Goal: Transaction & Acquisition: Purchase product/service

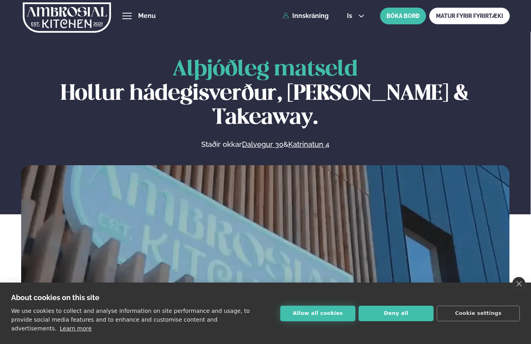
click at [330, 315] on button "Allow all cookies" at bounding box center [317, 314] width 75 height 16
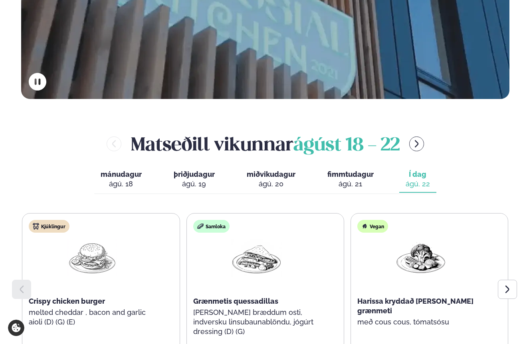
scroll to position [259, 0]
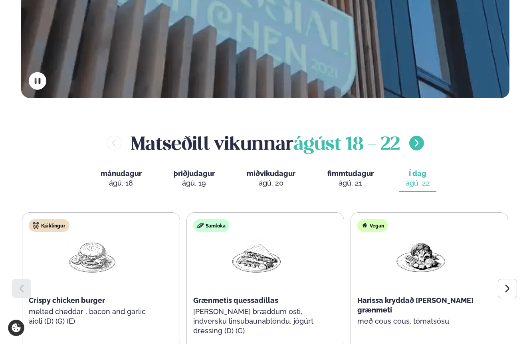
click at [421, 136] on button "menu-btn-right" at bounding box center [416, 143] width 15 height 15
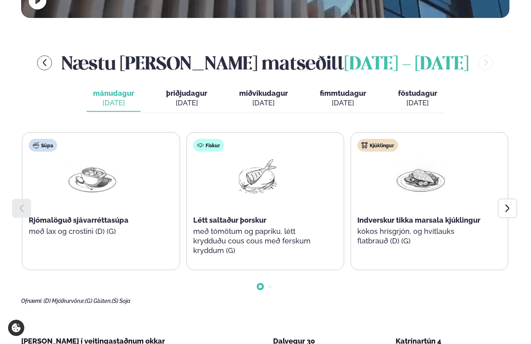
scroll to position [341, 0]
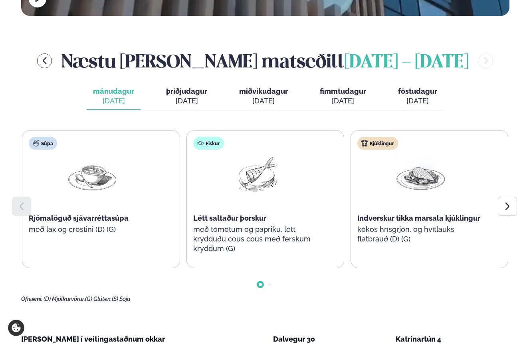
click at [419, 172] on div at bounding box center [420, 181] width 51 height 51
click at [506, 197] on div at bounding box center [507, 206] width 19 height 19
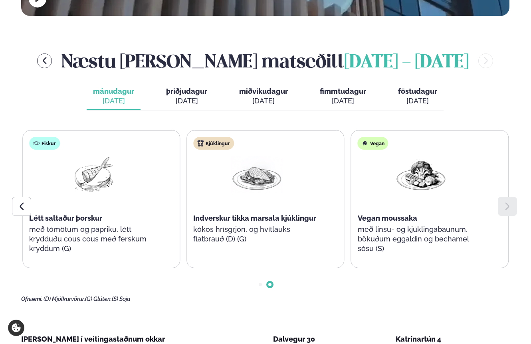
click at [284, 170] on div "Kjúklingur Indverskur tikka marsala kjúklingur kókos hrísgrjón, og hvítlauks fl…" at bounding box center [257, 195] width 140 height 128
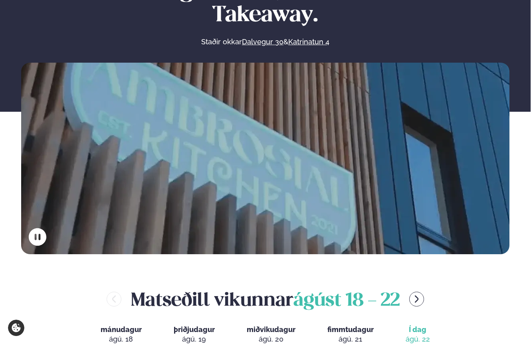
scroll to position [3, 0]
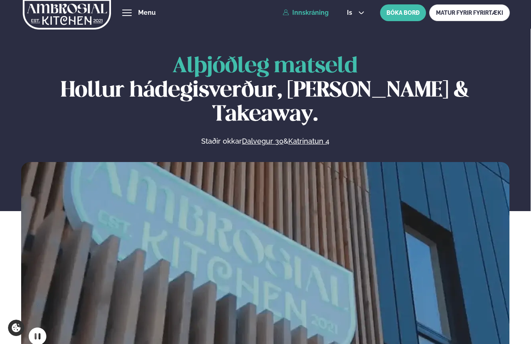
click at [312, 16] on link "Innskráning" at bounding box center [306, 12] width 46 height 7
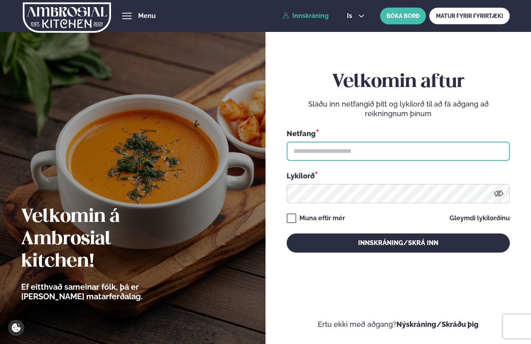
type input "**********"
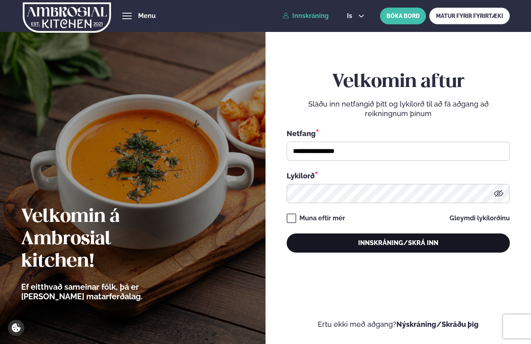
click at [388, 243] on button "Innskráning/Skrá inn" at bounding box center [398, 242] width 223 height 19
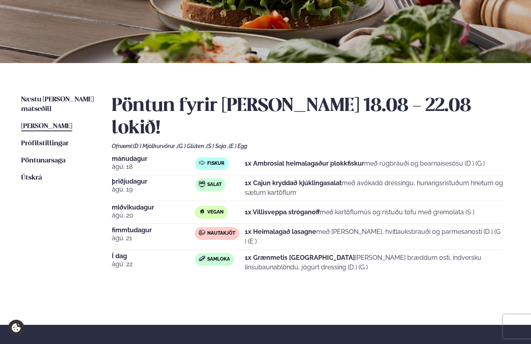
scroll to position [113, 0]
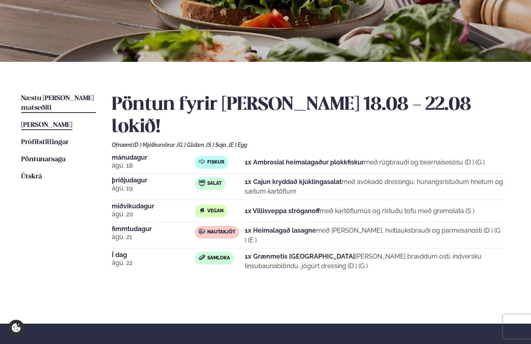
click at [44, 100] on span "Næstu [PERSON_NAME] matseðill" at bounding box center [57, 103] width 73 height 16
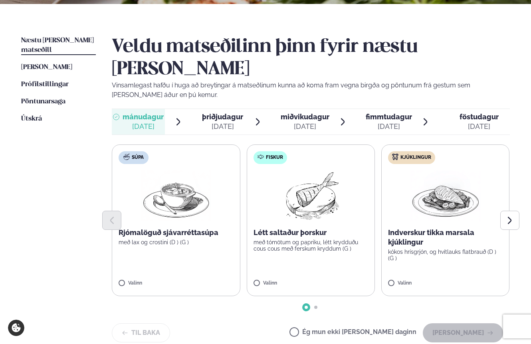
scroll to position [174, 0]
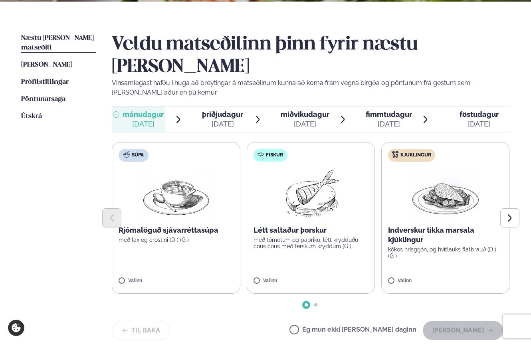
click at [432, 174] on img at bounding box center [445, 193] width 70 height 51
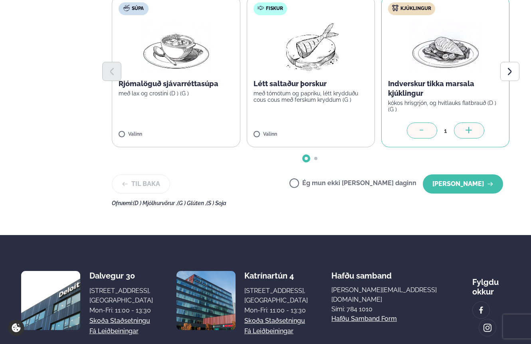
scroll to position [328, 0]
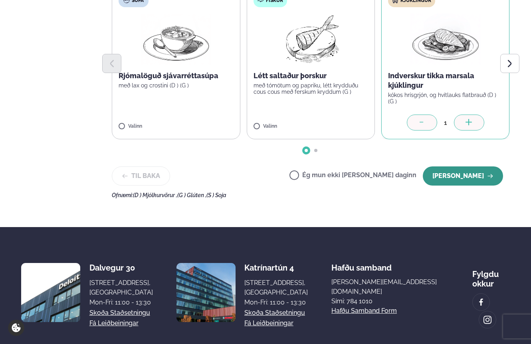
click at [453, 166] on button "Halda áfram" at bounding box center [463, 175] width 80 height 19
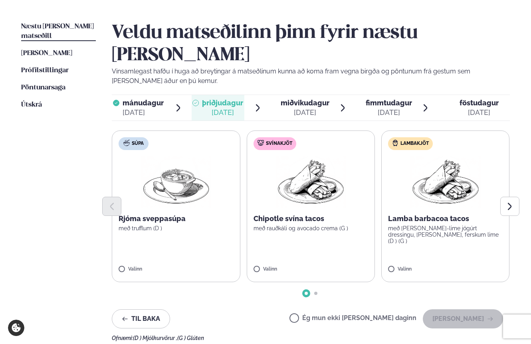
scroll to position [185, 0]
click at [420, 231] on label "Lambakjöt Lamba barbacoa tacos með karrý-lime jógúrt dressingu, lauk, ferskum l…" at bounding box center [445, 207] width 128 height 152
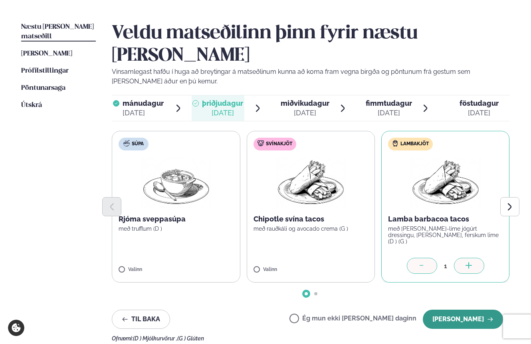
click at [455, 310] on button "Halda áfram" at bounding box center [463, 319] width 80 height 19
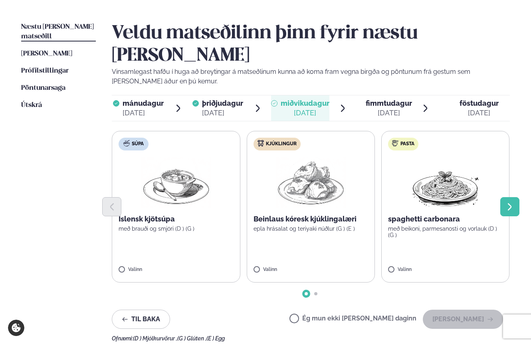
click at [508, 202] on icon "Next slide" at bounding box center [509, 206] width 9 height 9
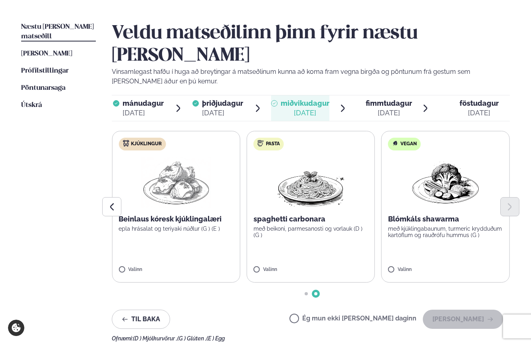
click at [192, 224] on label "Kjúklingur Beinlaus kóresk kjúklingalæri epla hrásalat og teriyaki núðlur (G ) …" at bounding box center [176, 207] width 128 height 152
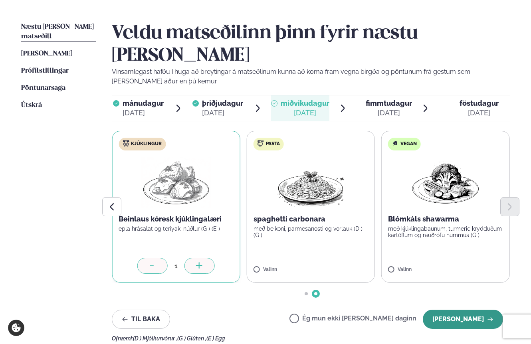
click at [459, 310] on button "Halda áfram" at bounding box center [463, 319] width 80 height 19
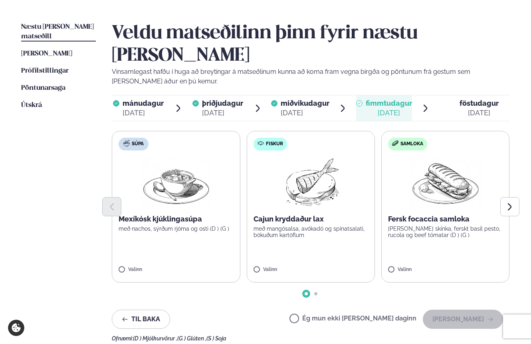
click at [321, 227] on label "Fiskur Cajun kryddaður lax með mangósalsa, avókadó og spínatsalati, bökuðum kar…" at bounding box center [311, 207] width 128 height 152
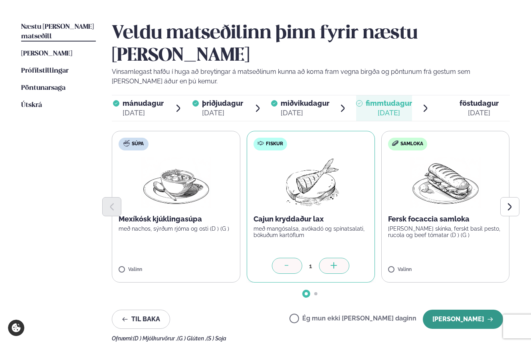
click at [471, 310] on button "Halda áfram" at bounding box center [463, 319] width 80 height 19
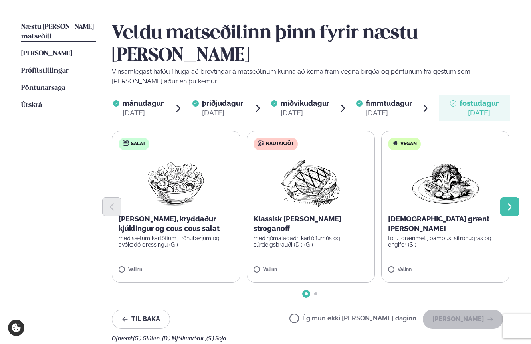
click at [508, 197] on button "Next slide" at bounding box center [509, 206] width 19 height 19
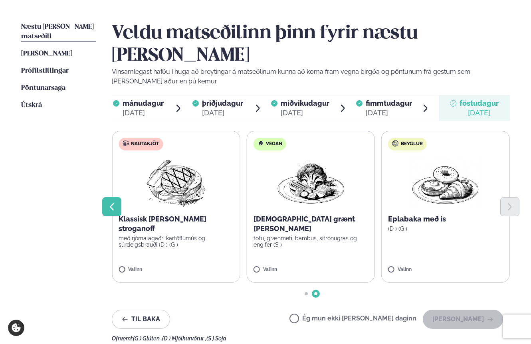
click at [113, 202] on icon "Previous slide" at bounding box center [111, 206] width 9 height 9
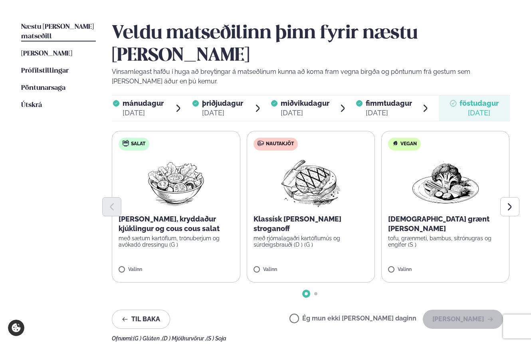
click at [173, 197] on div at bounding box center [311, 206] width 398 height 19
click at [182, 197] on div at bounding box center [311, 206] width 398 height 19
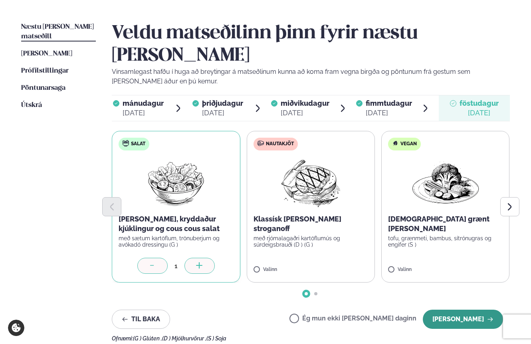
click at [458, 310] on button "Halda áfram" at bounding box center [463, 319] width 80 height 19
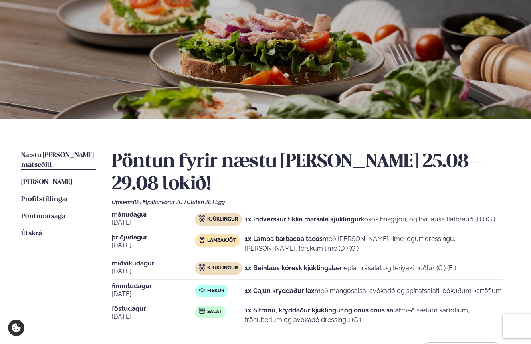
scroll to position [56, 0]
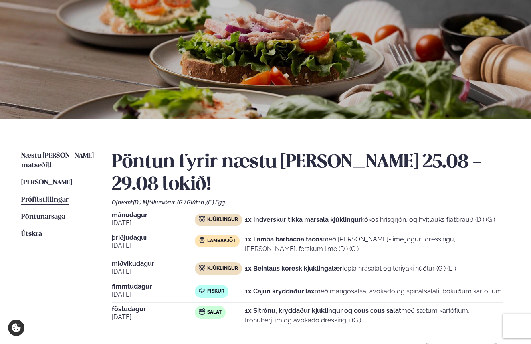
click at [36, 196] on span "Prófílstillingar" at bounding box center [44, 199] width 47 height 7
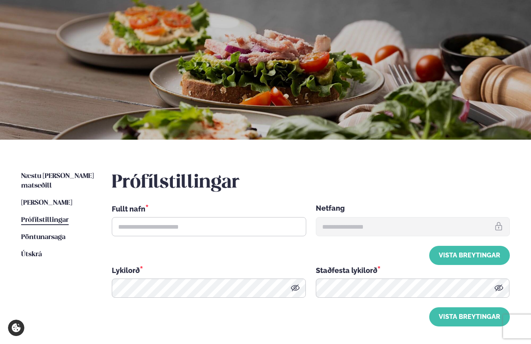
type input "**********"
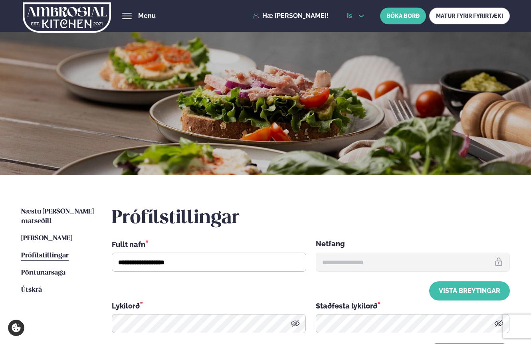
click at [363, 14] on icon at bounding box center [361, 16] width 6 height 6
click at [304, 76] on div at bounding box center [265, 103] width 531 height 144
